Goal: Browse casually: Explore the website without a specific task or goal

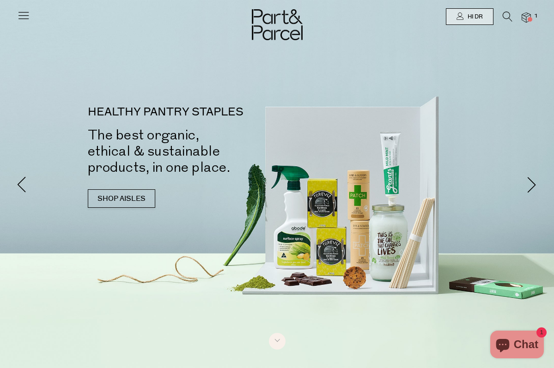
click at [25, 13] on icon at bounding box center [23, 15] width 13 height 13
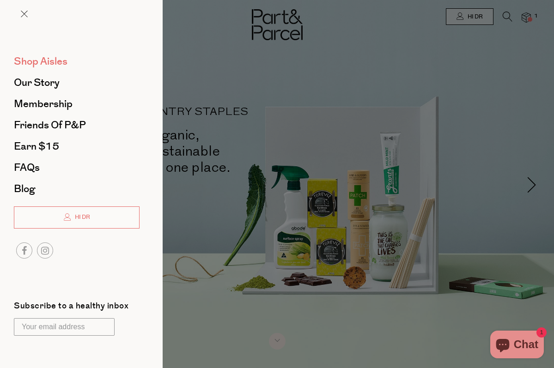
click at [36, 61] on span "Shop Aisles" at bounding box center [41, 61] width 54 height 15
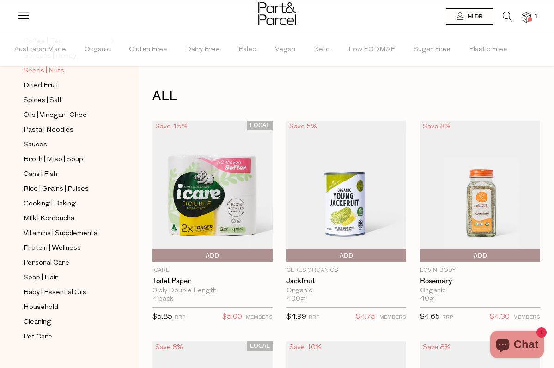
scroll to position [297, 0]
click at [59, 292] on span "Baby | Essential Oils" at bounding box center [55, 292] width 63 height 11
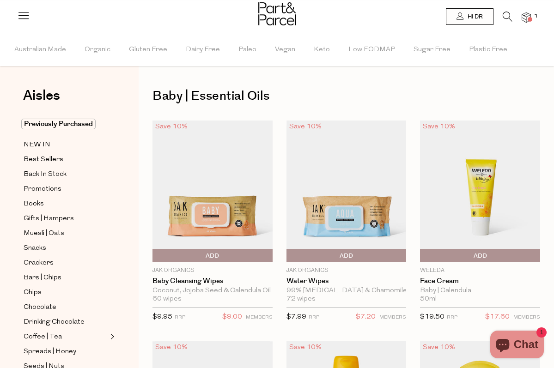
click at [512, 16] on icon at bounding box center [508, 17] width 10 height 10
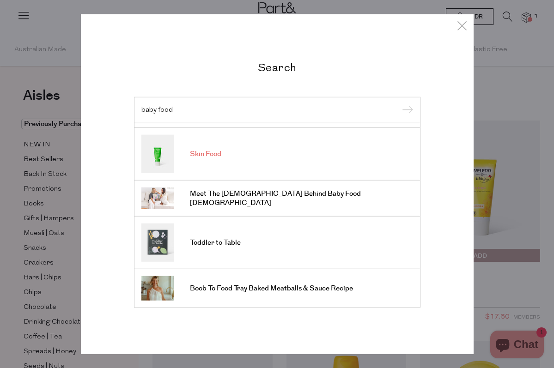
scroll to position [312, 0]
type input "baby food"
click at [462, 24] on icon at bounding box center [462, 24] width 14 height 13
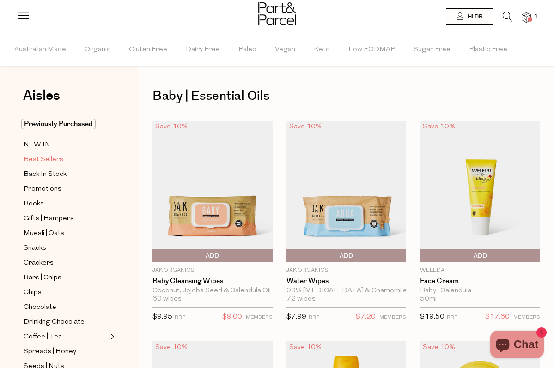
click at [55, 156] on span "Best Sellers" at bounding box center [44, 159] width 40 height 11
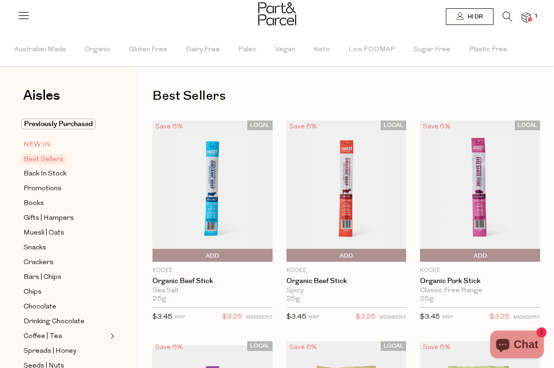
click at [47, 149] on span "NEW IN" at bounding box center [37, 145] width 27 height 11
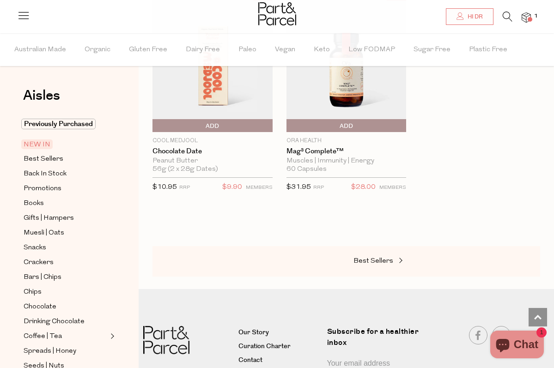
scroll to position [1066, 0]
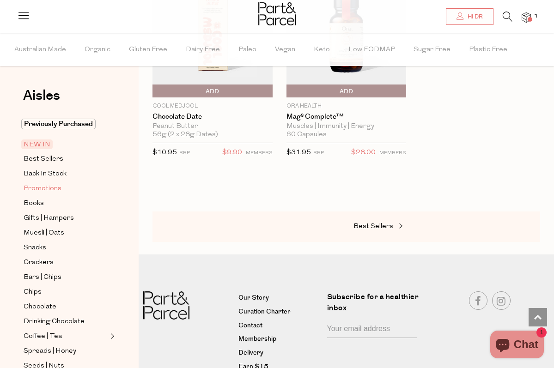
click at [64, 193] on link "Promotions" at bounding box center [66, 189] width 84 height 12
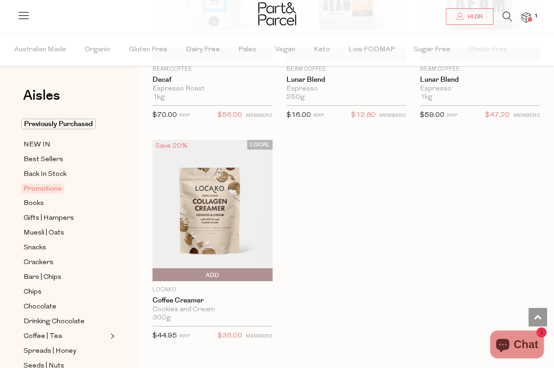
scroll to position [1094, 0]
